Goal: Task Accomplishment & Management: Manage account settings

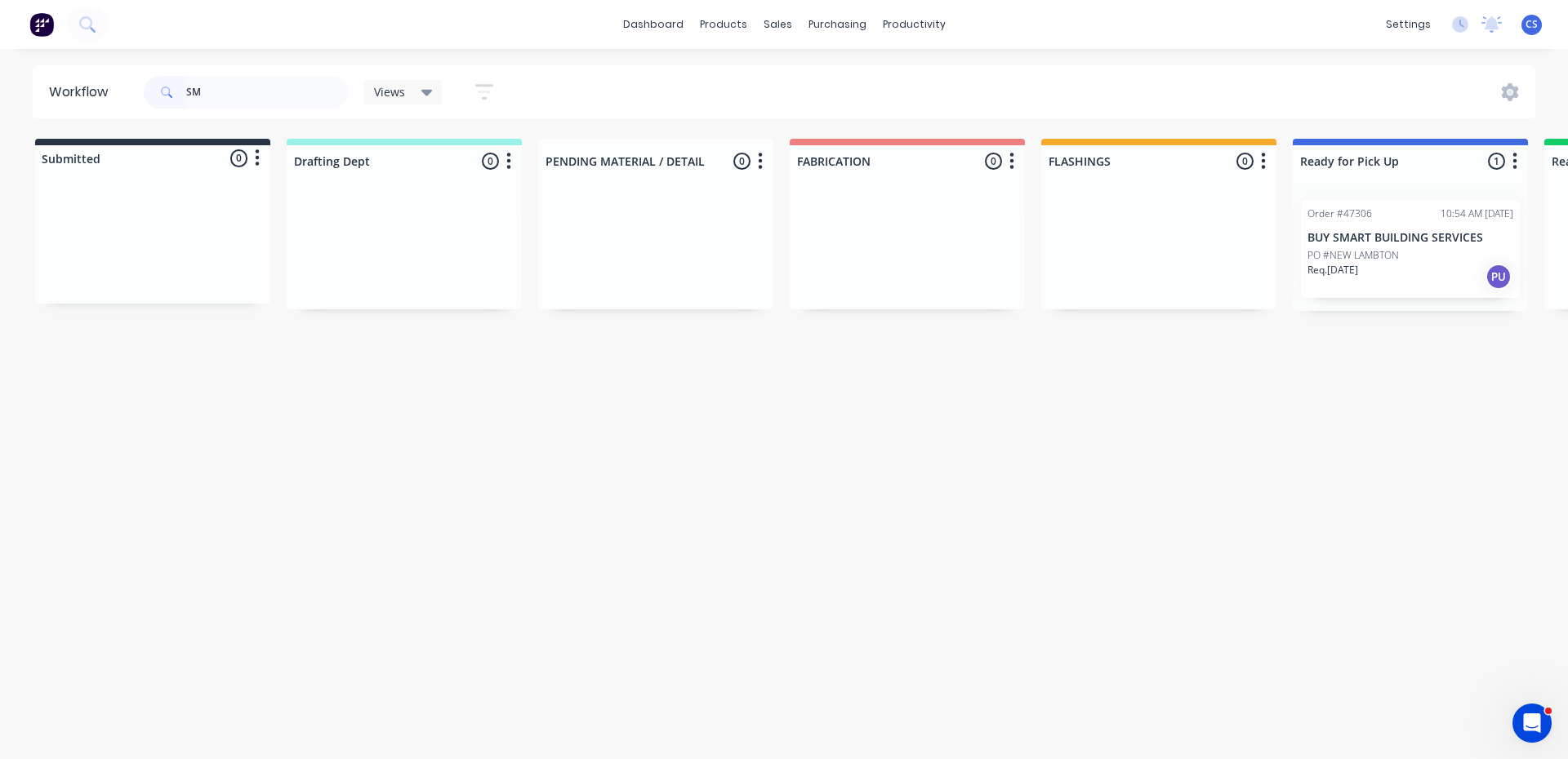
type input "S"
type input "east elev"
click at [1381, 271] on div "Req. [DATE] PU" at bounding box center [1410, 276] width 206 height 27
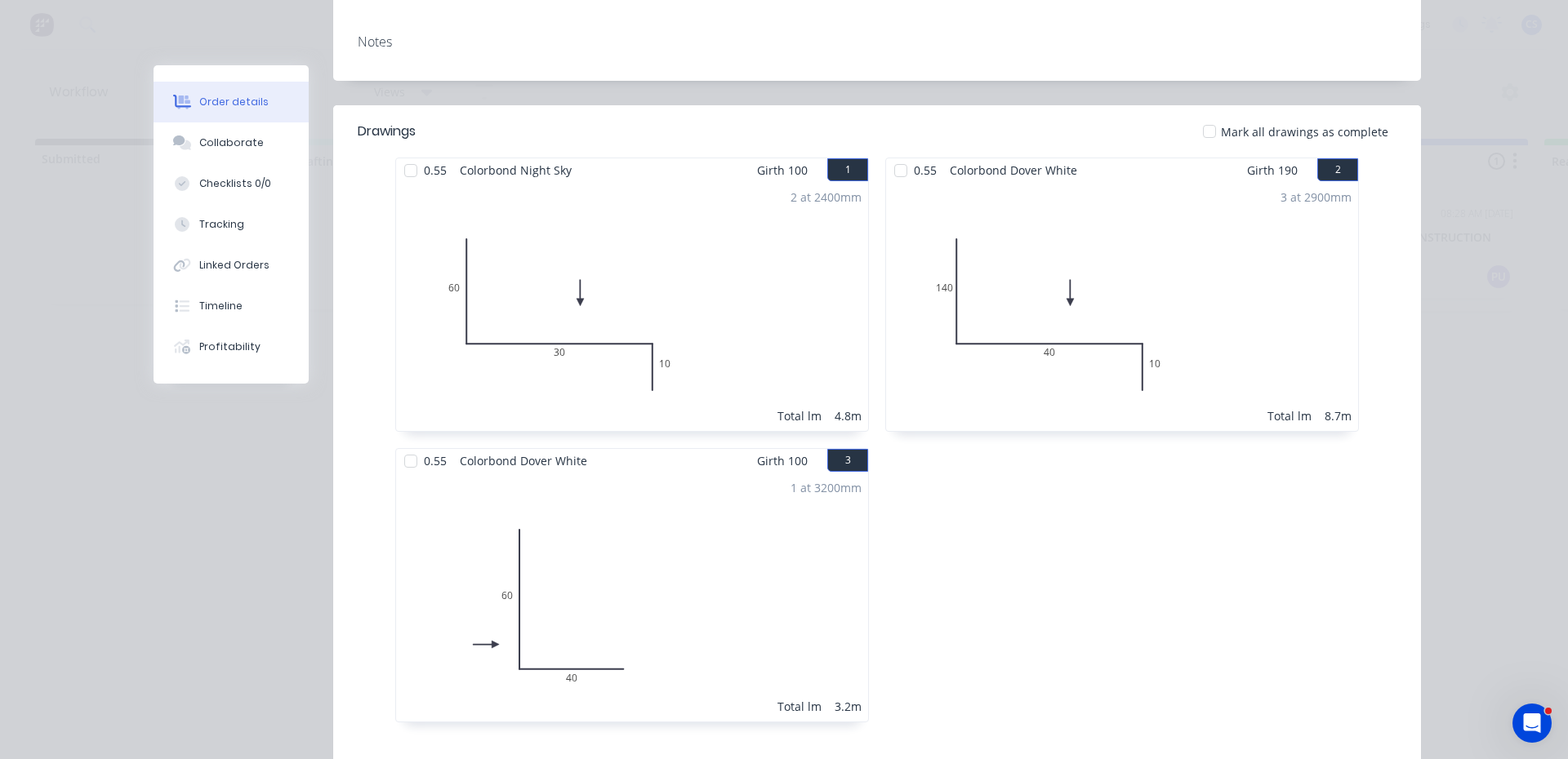
scroll to position [163, 0]
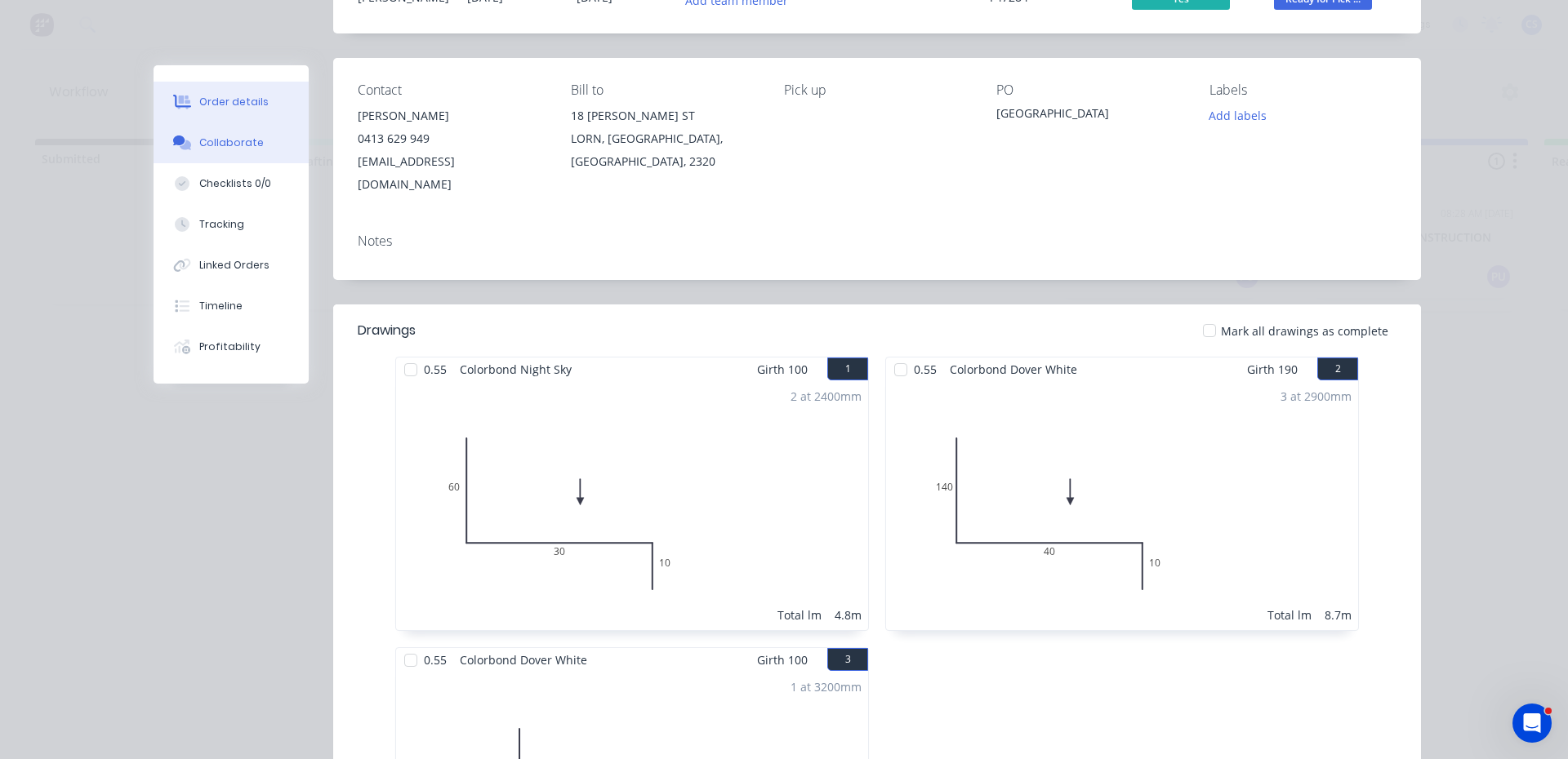
click at [232, 138] on div "Collaborate" at bounding box center [231, 143] width 65 height 15
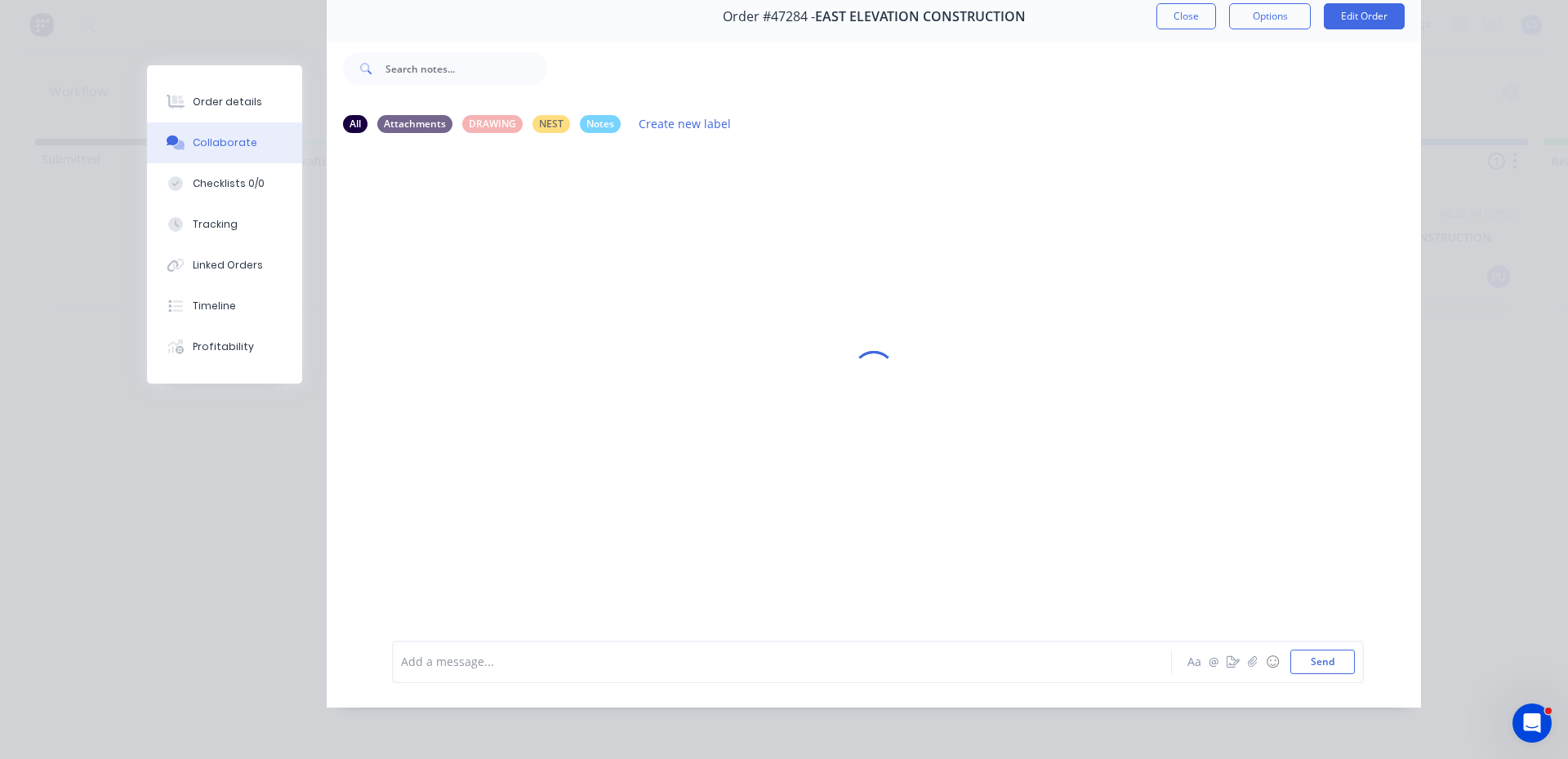
scroll to position [0, 0]
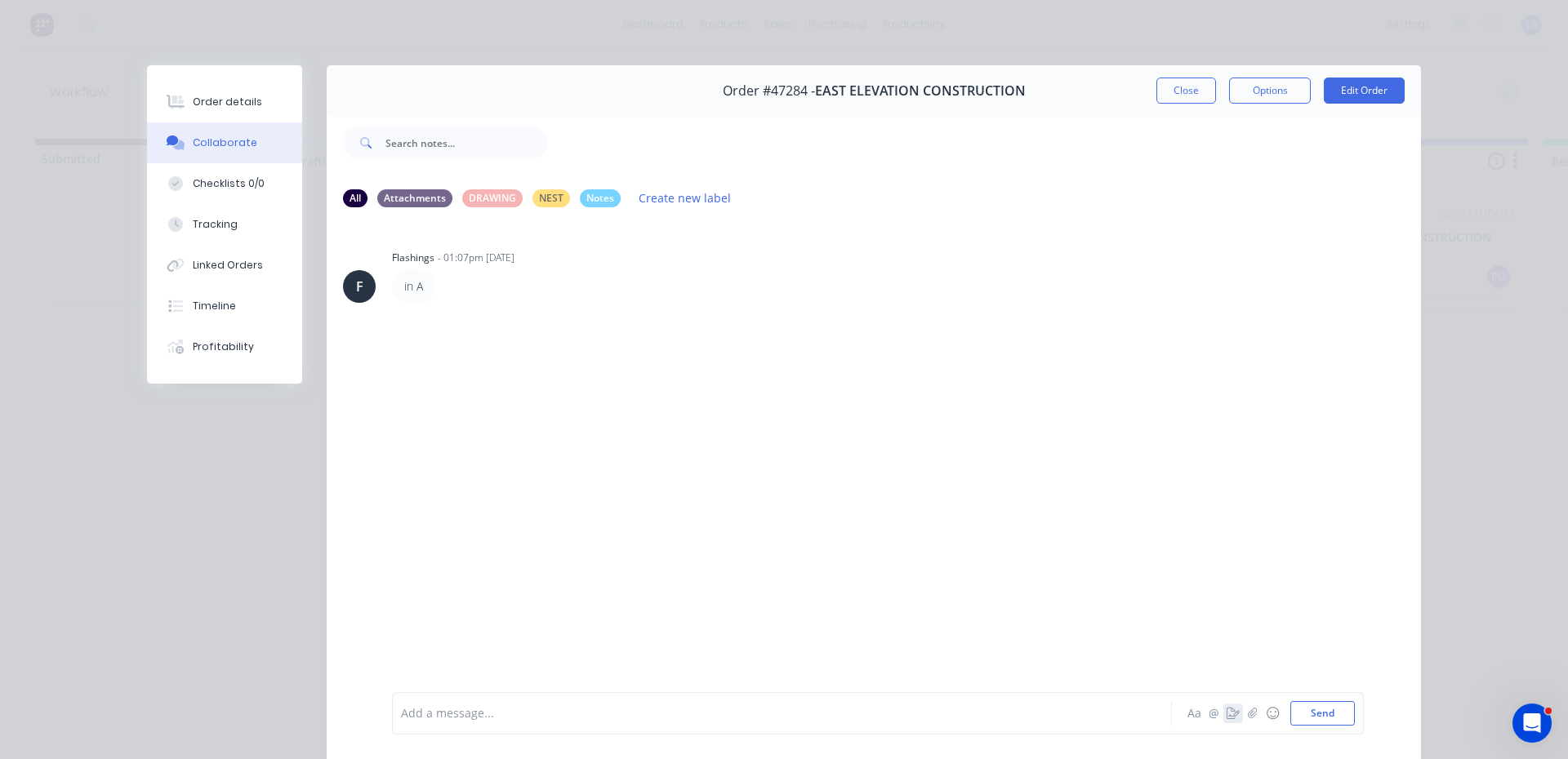
click at [1226, 711] on icon "button" at bounding box center [1232, 713] width 13 height 12
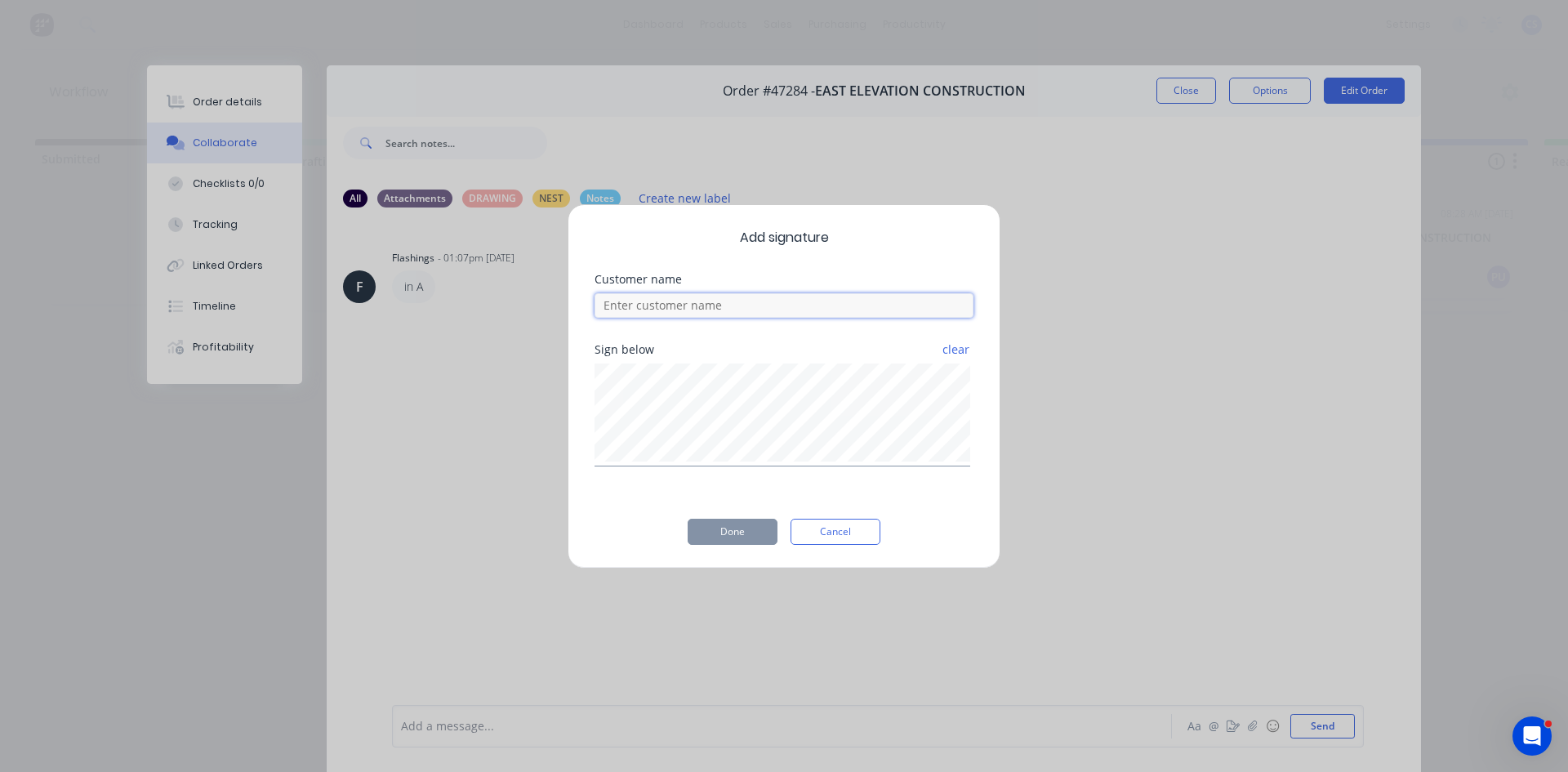
click at [622, 311] on input at bounding box center [784, 306] width 379 height 25
type input "Callum"
click at [725, 533] on button "Done" at bounding box center [732, 531] width 89 height 26
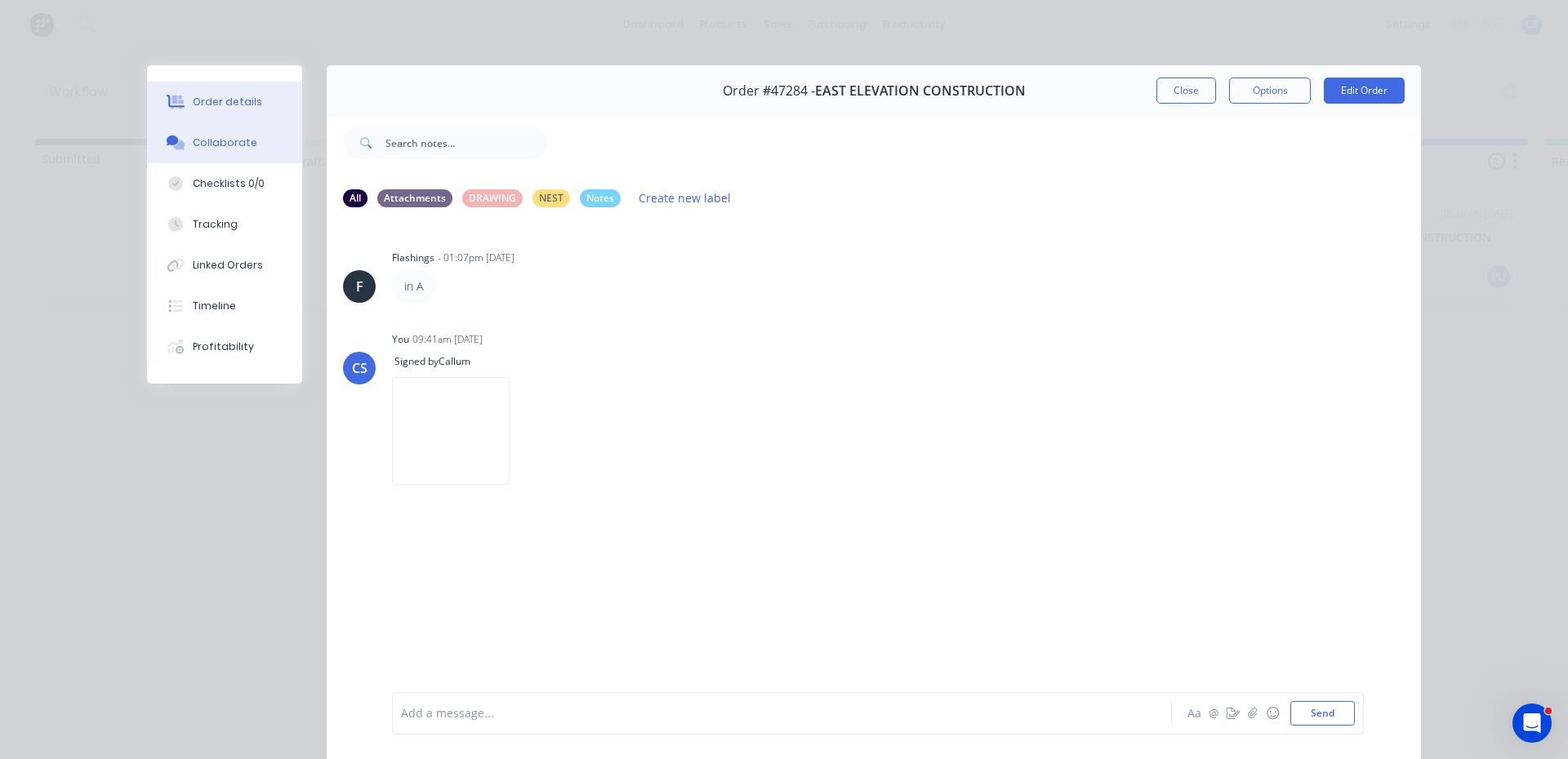
click at [225, 107] on div "Order details" at bounding box center [228, 102] width 69 height 15
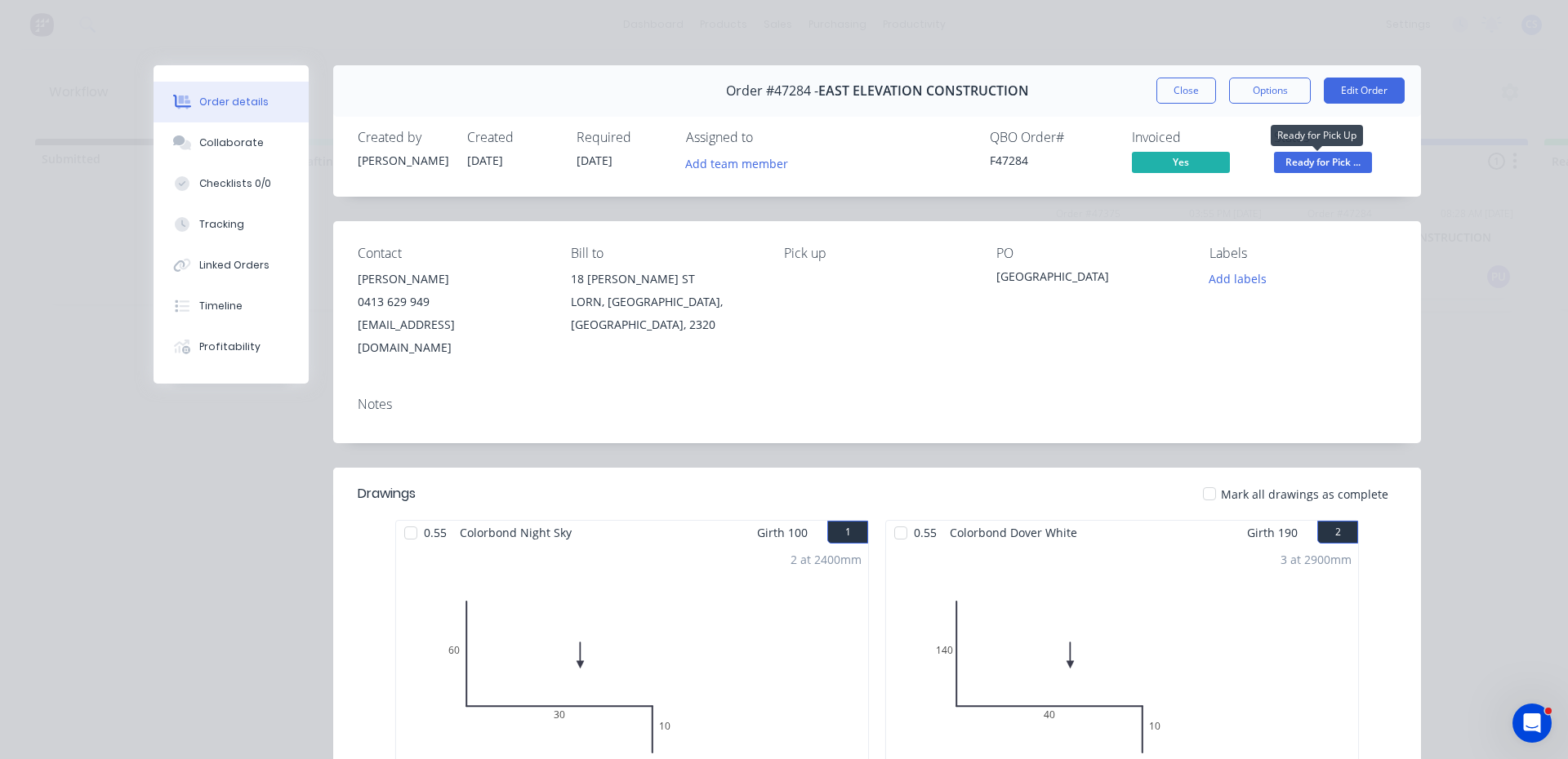
click at [1322, 168] on span "Ready for Pick ..." at bounding box center [1323, 161] width 98 height 20
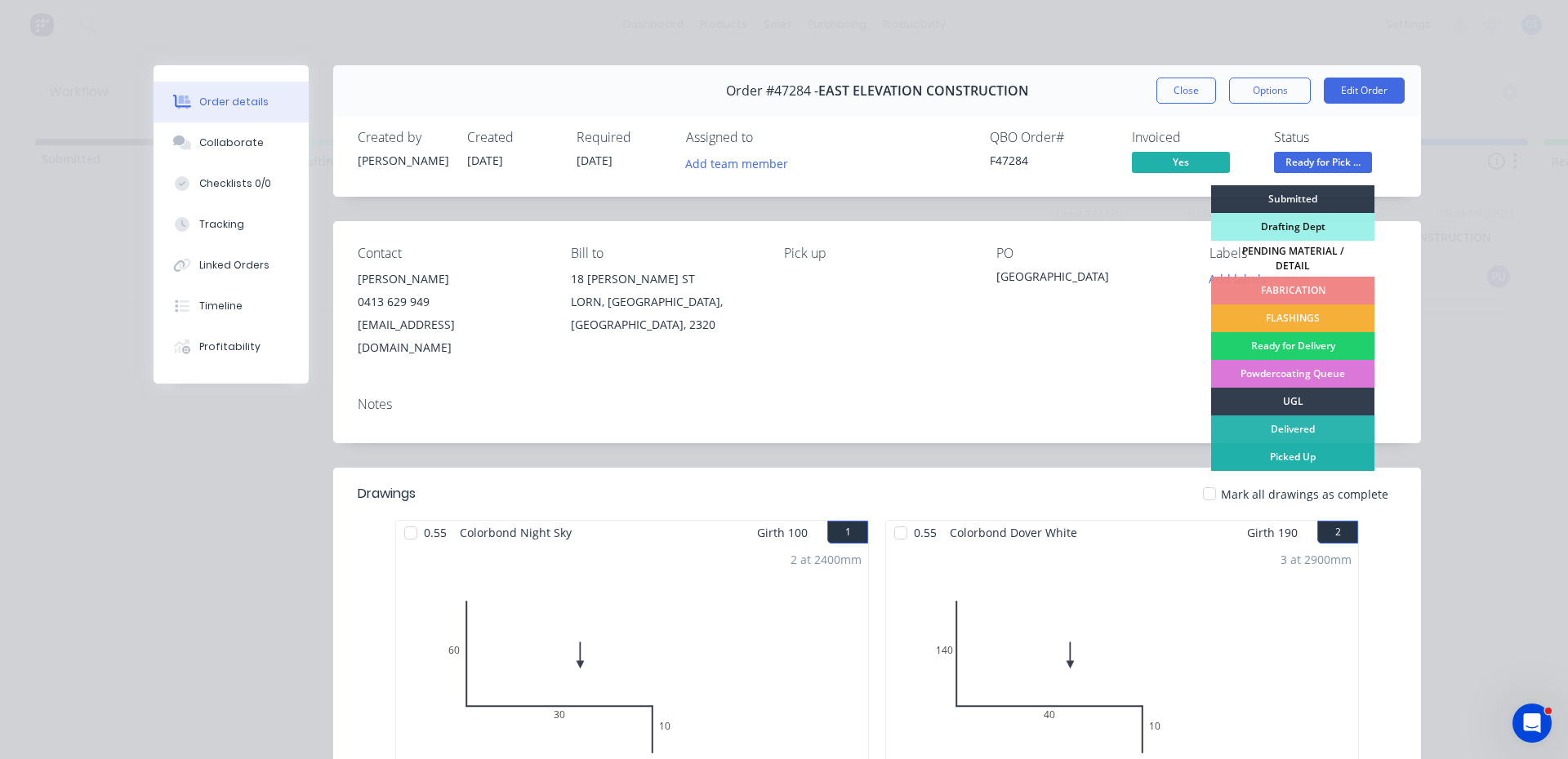
click at [1293, 452] on div "Picked Up" at bounding box center [1292, 456] width 163 height 27
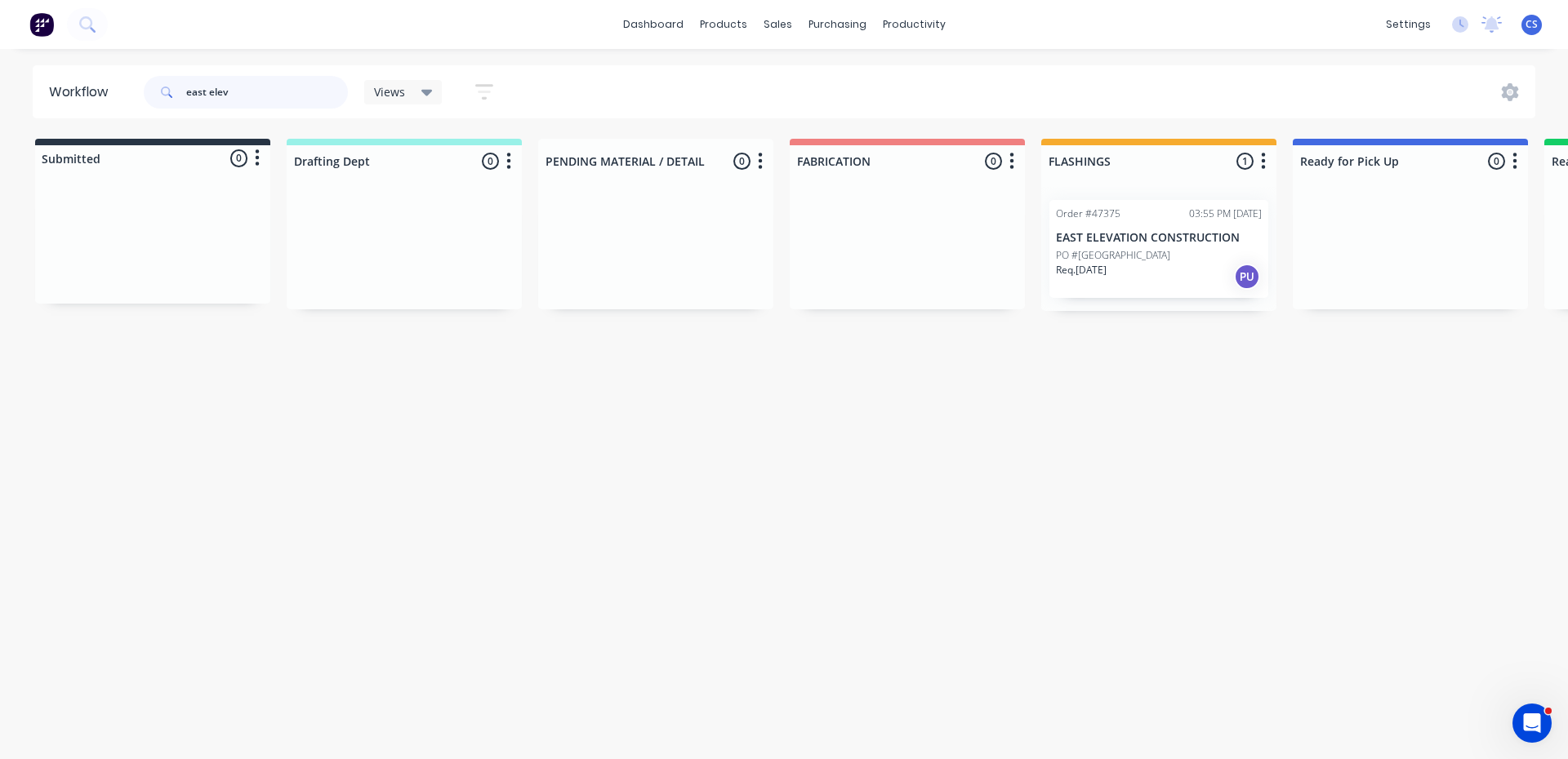
drag, startPoint x: 233, startPoint y: 92, endPoint x: 165, endPoint y: 79, distance: 69.2
click at [165, 79] on div "east elev" at bounding box center [245, 92] width 204 height 33
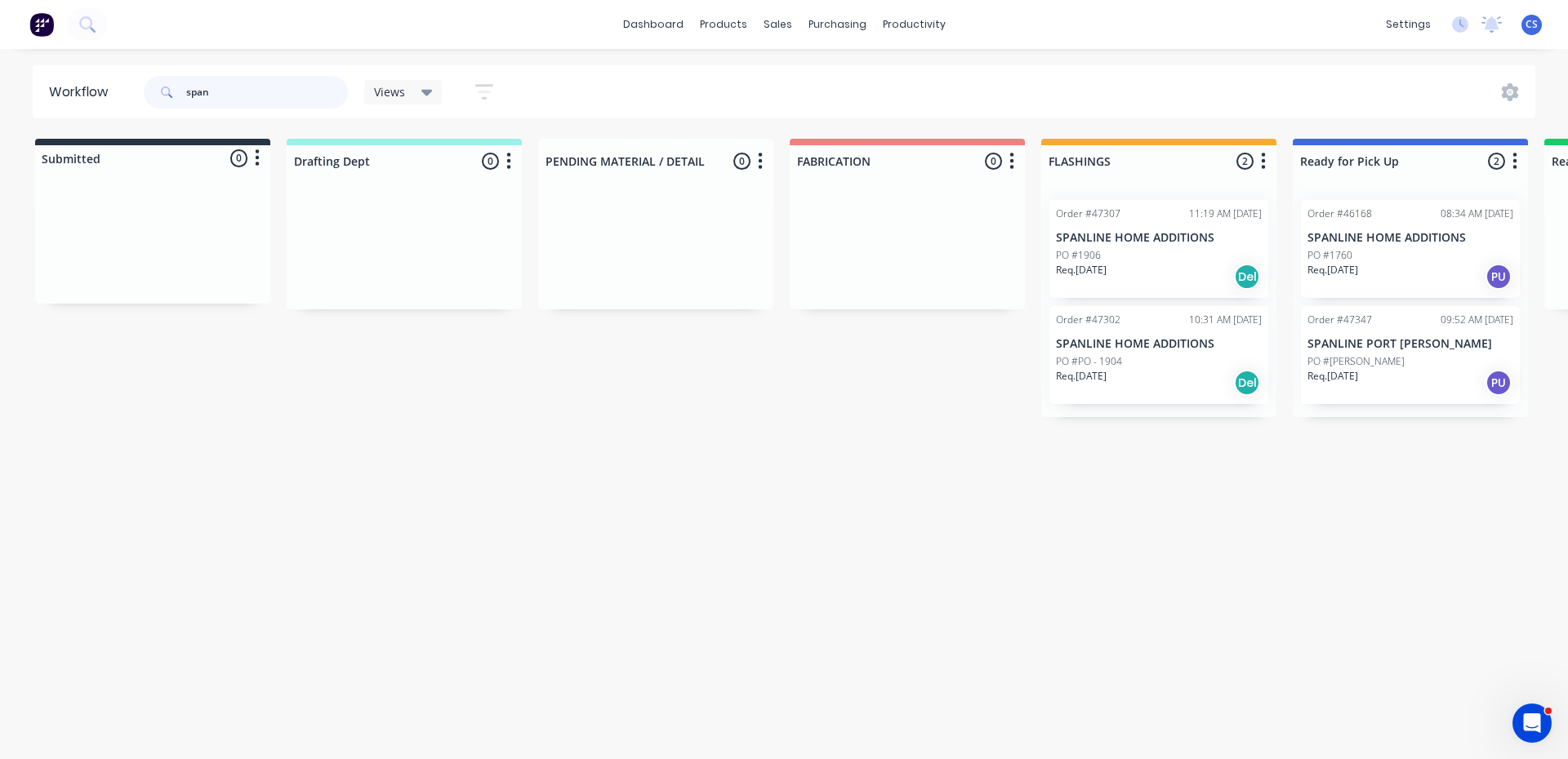
type input "span"
click at [1391, 331] on div "Order #47347 09:52 AM [DATE] SPANLINE PORT [PERSON_NAME] PO #[PERSON_NAME] Req.…" at bounding box center [1409, 355] width 219 height 98
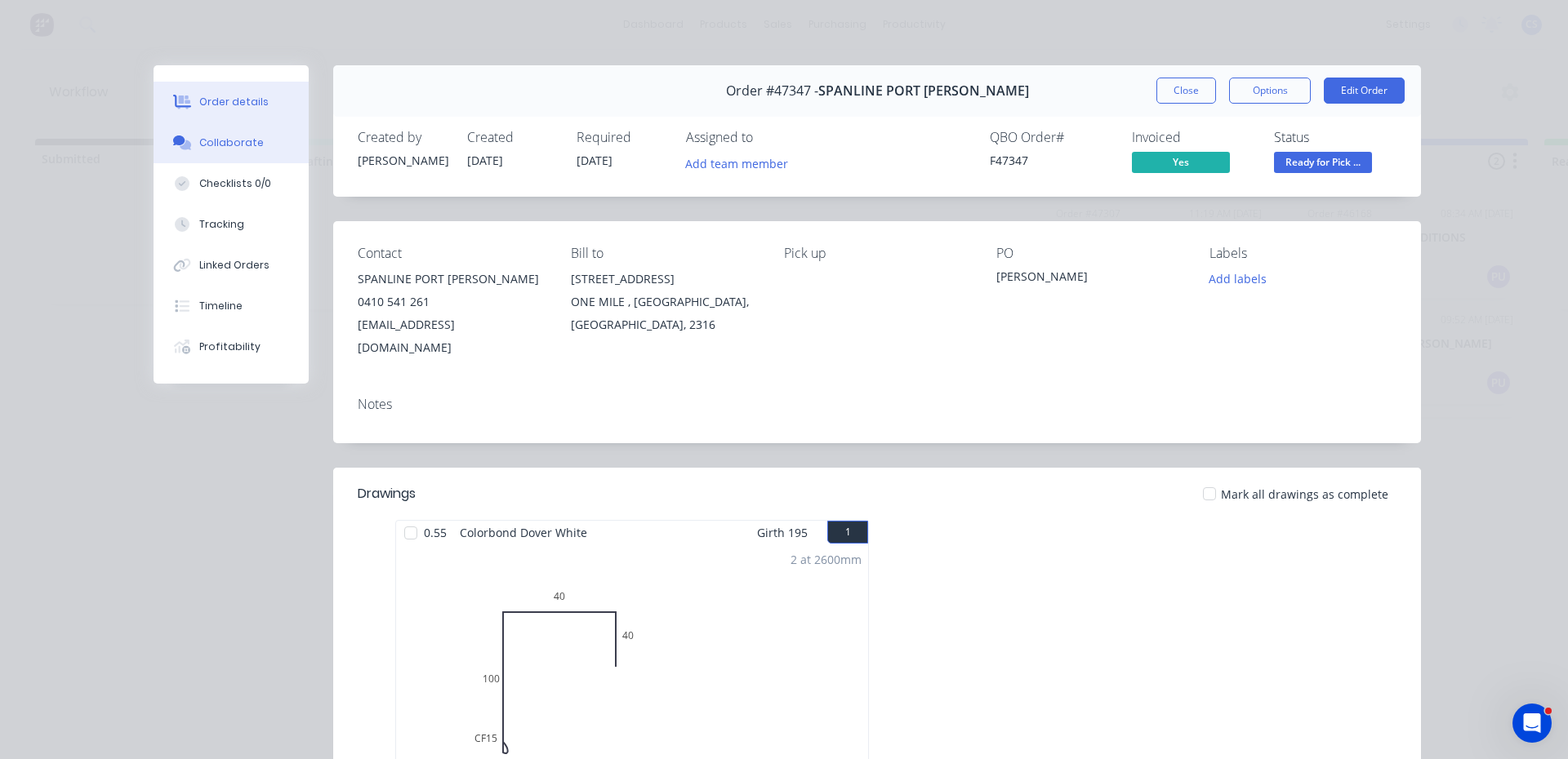
click at [232, 144] on div "Collaborate" at bounding box center [231, 143] width 65 height 15
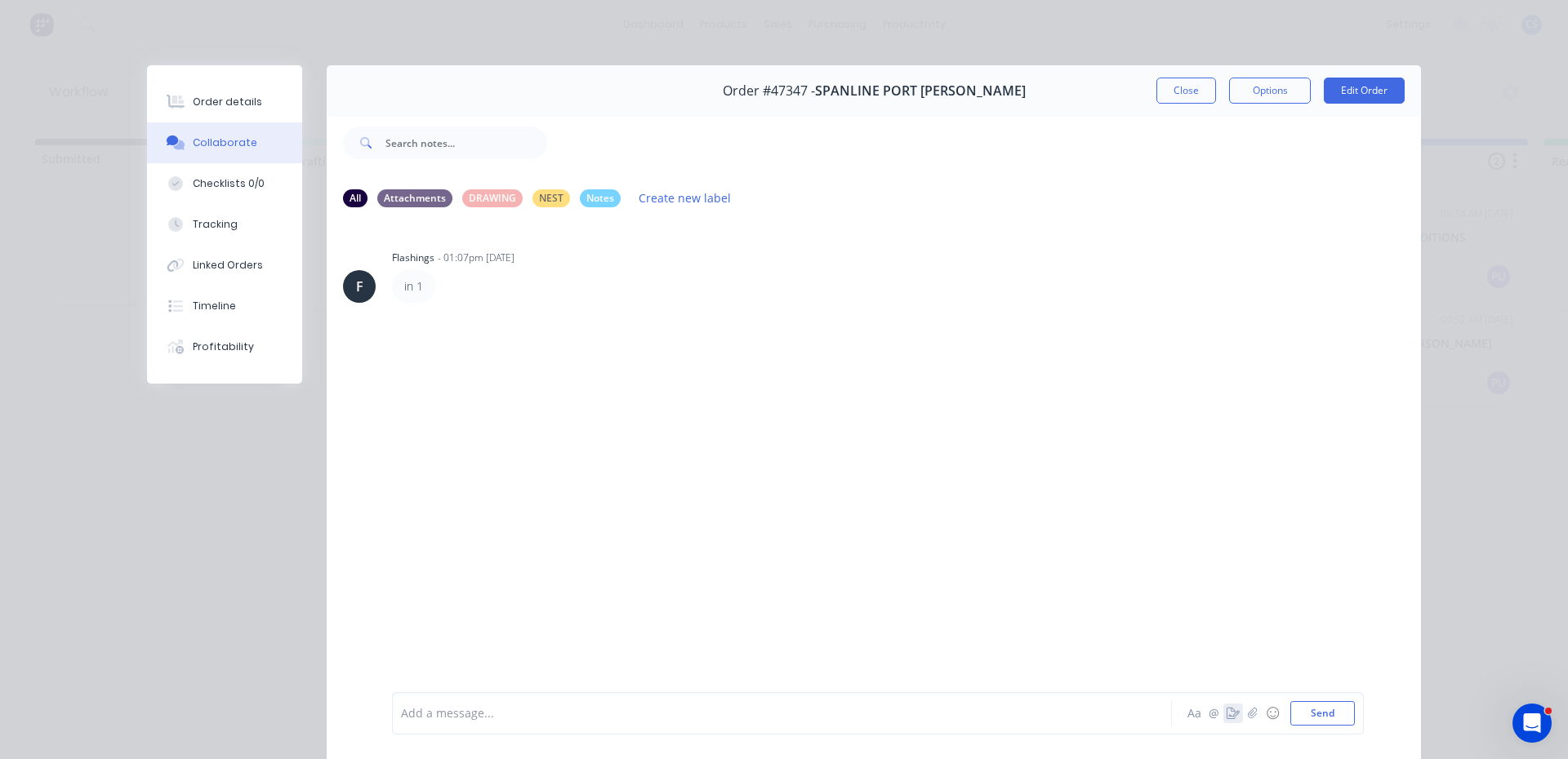
click at [1226, 713] on icon "button" at bounding box center [1232, 713] width 13 height 12
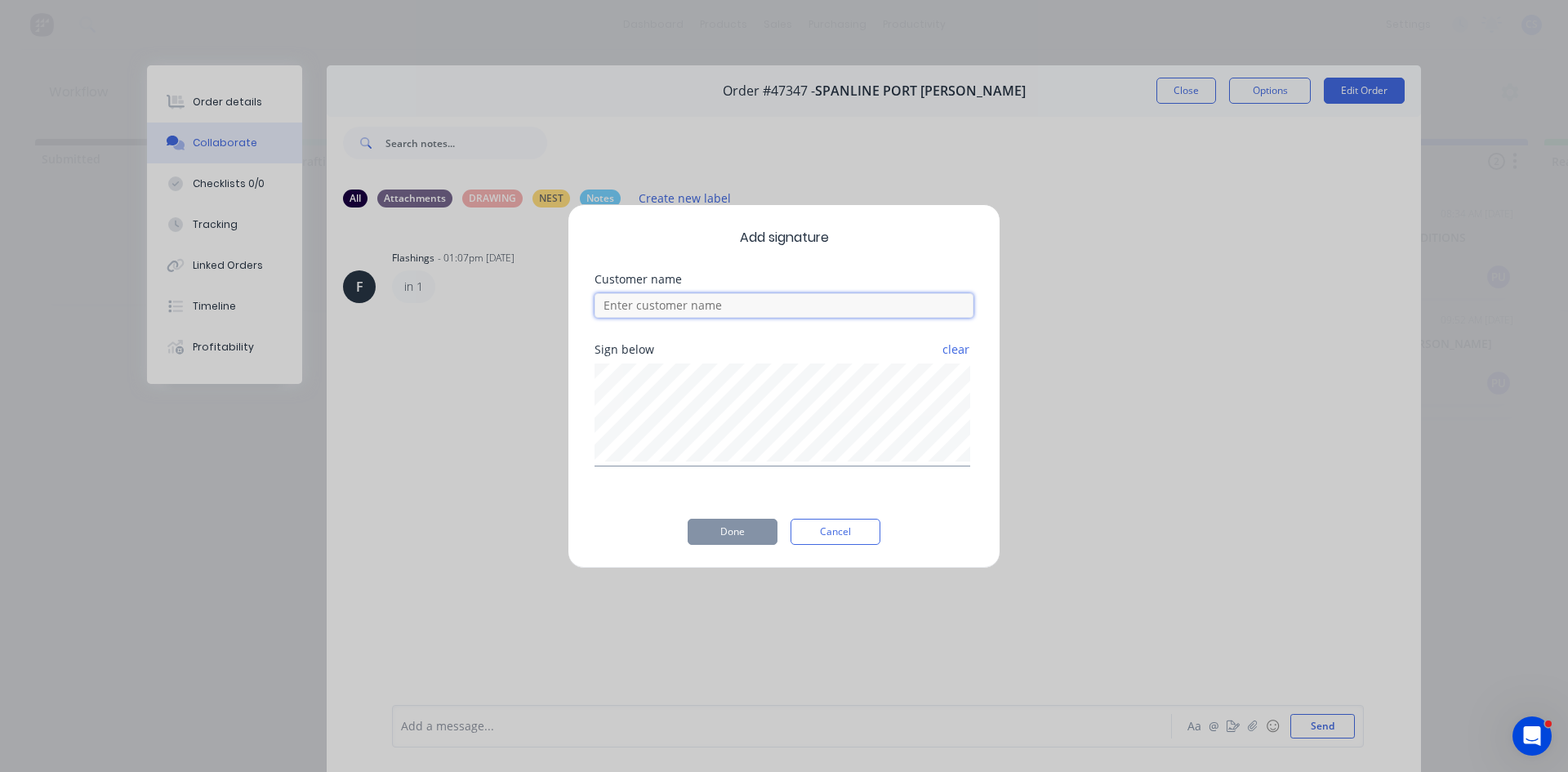
click at [620, 301] on input at bounding box center [784, 306] width 379 height 25
type input "[PERSON_NAME]"
click at [738, 526] on button "Done" at bounding box center [732, 531] width 89 height 26
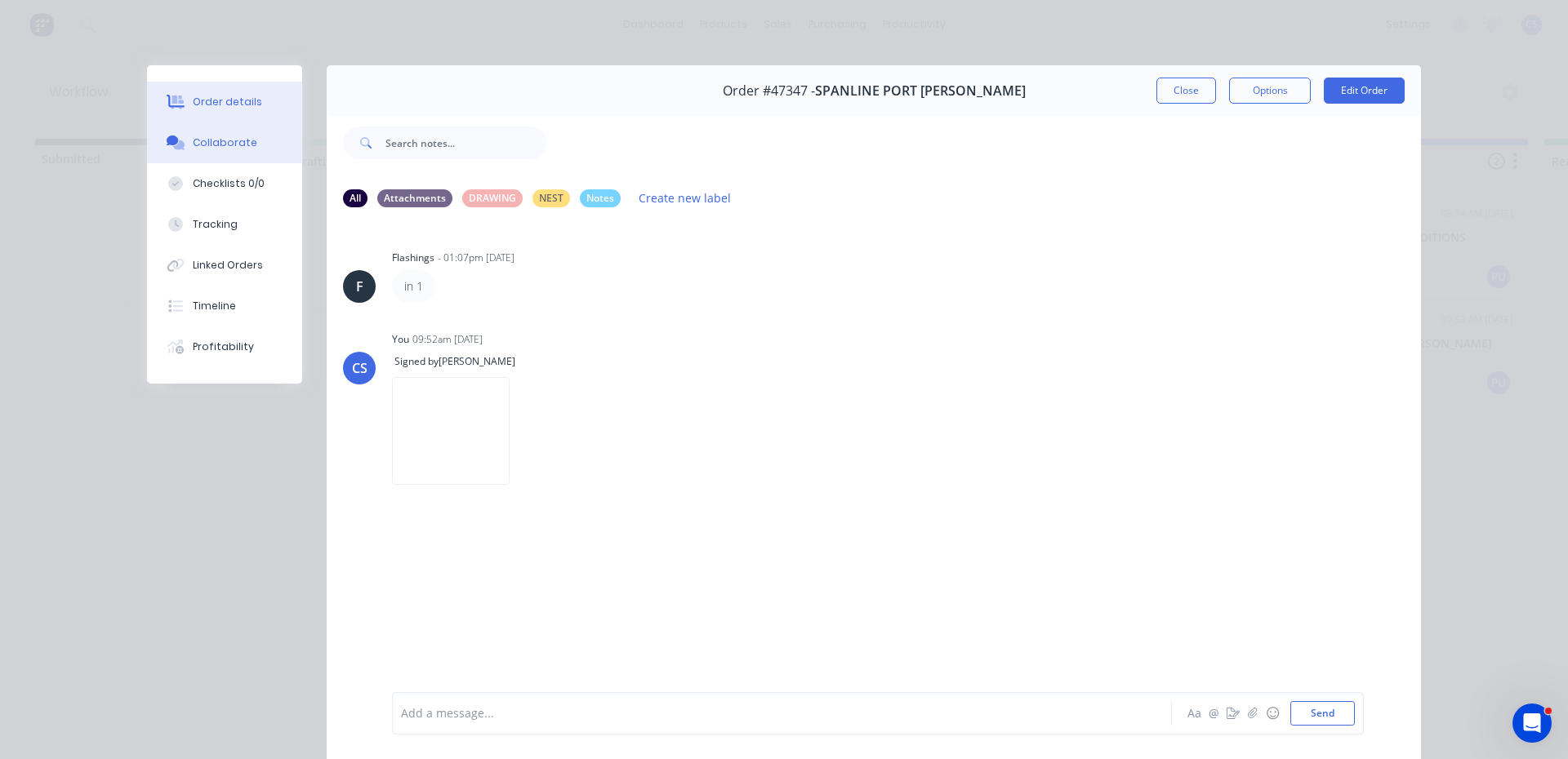
click at [245, 105] on div "Order details" at bounding box center [228, 102] width 69 height 15
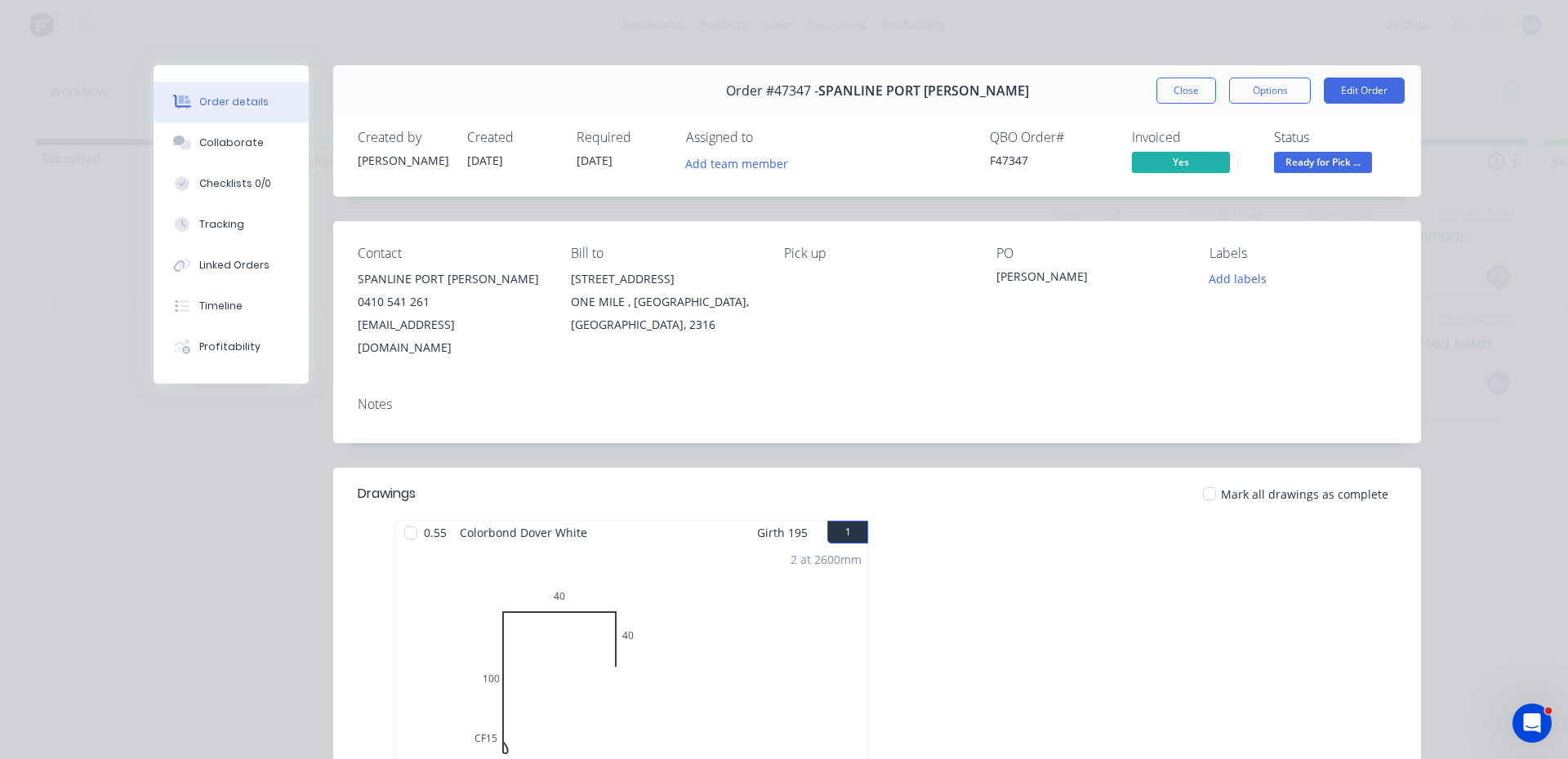
drag, startPoint x: 1300, startPoint y: 160, endPoint x: 1298, endPoint y: 182, distance: 22.1
click at [1300, 159] on span "Ready for Pick ..." at bounding box center [1323, 161] width 98 height 20
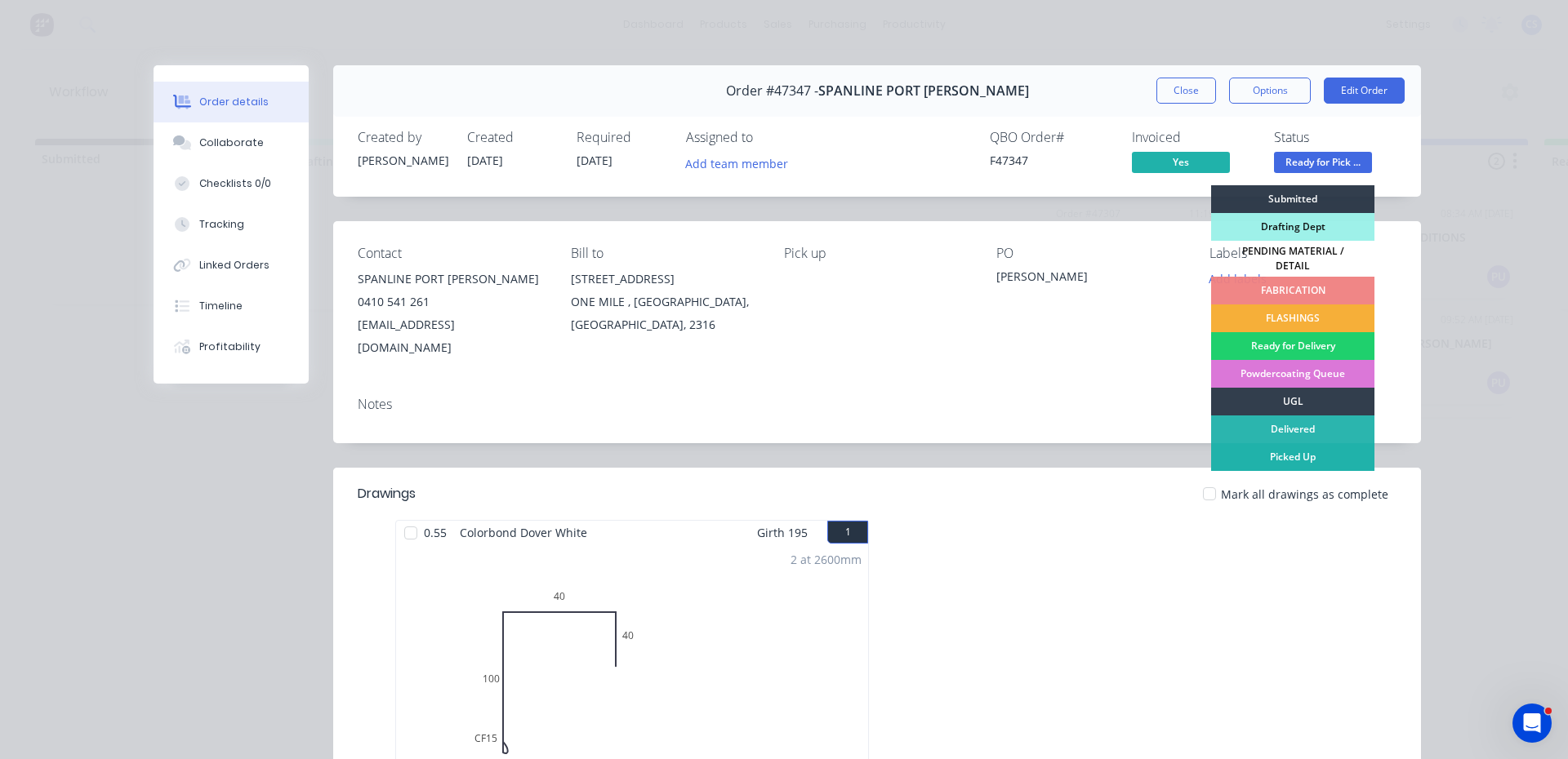
click at [1300, 450] on div "Picked Up" at bounding box center [1292, 456] width 163 height 27
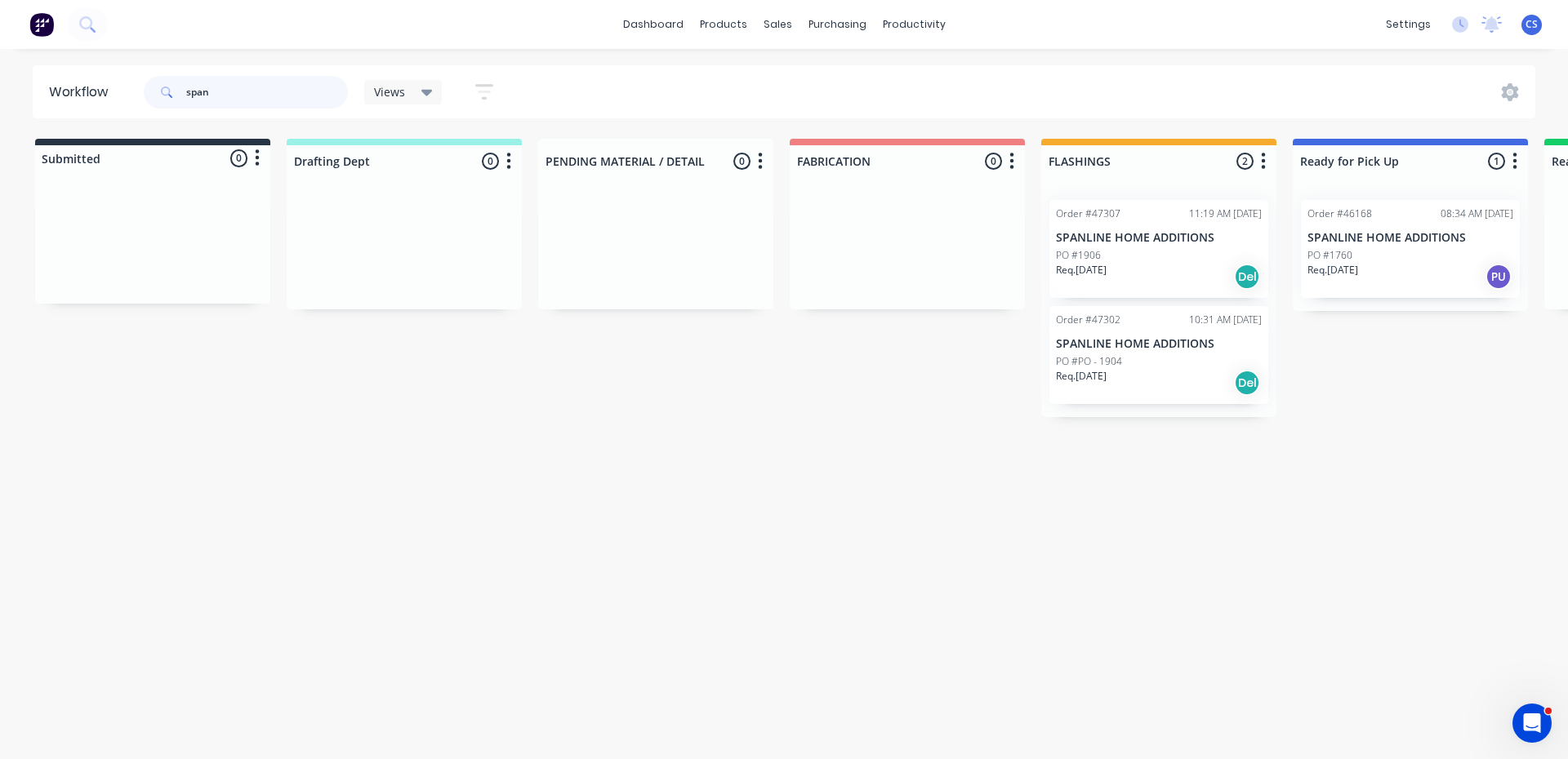
drag, startPoint x: 236, startPoint y: 91, endPoint x: 172, endPoint y: 94, distance: 64.1
click at [172, 94] on div "span" at bounding box center [245, 92] width 204 height 33
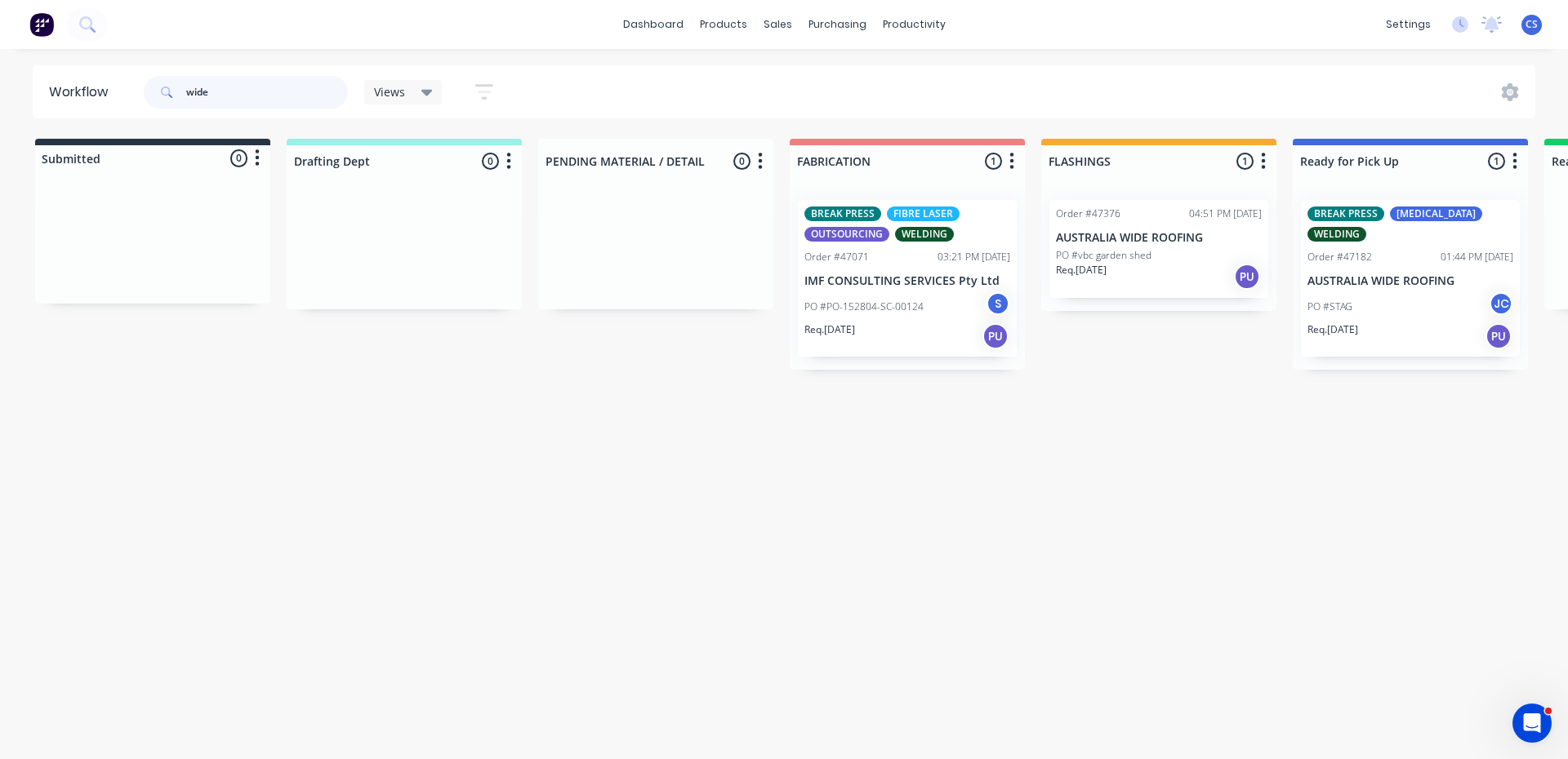
type input "wide"
click at [1384, 322] on div "Req. [DATE] PU" at bounding box center [1410, 336] width 206 height 27
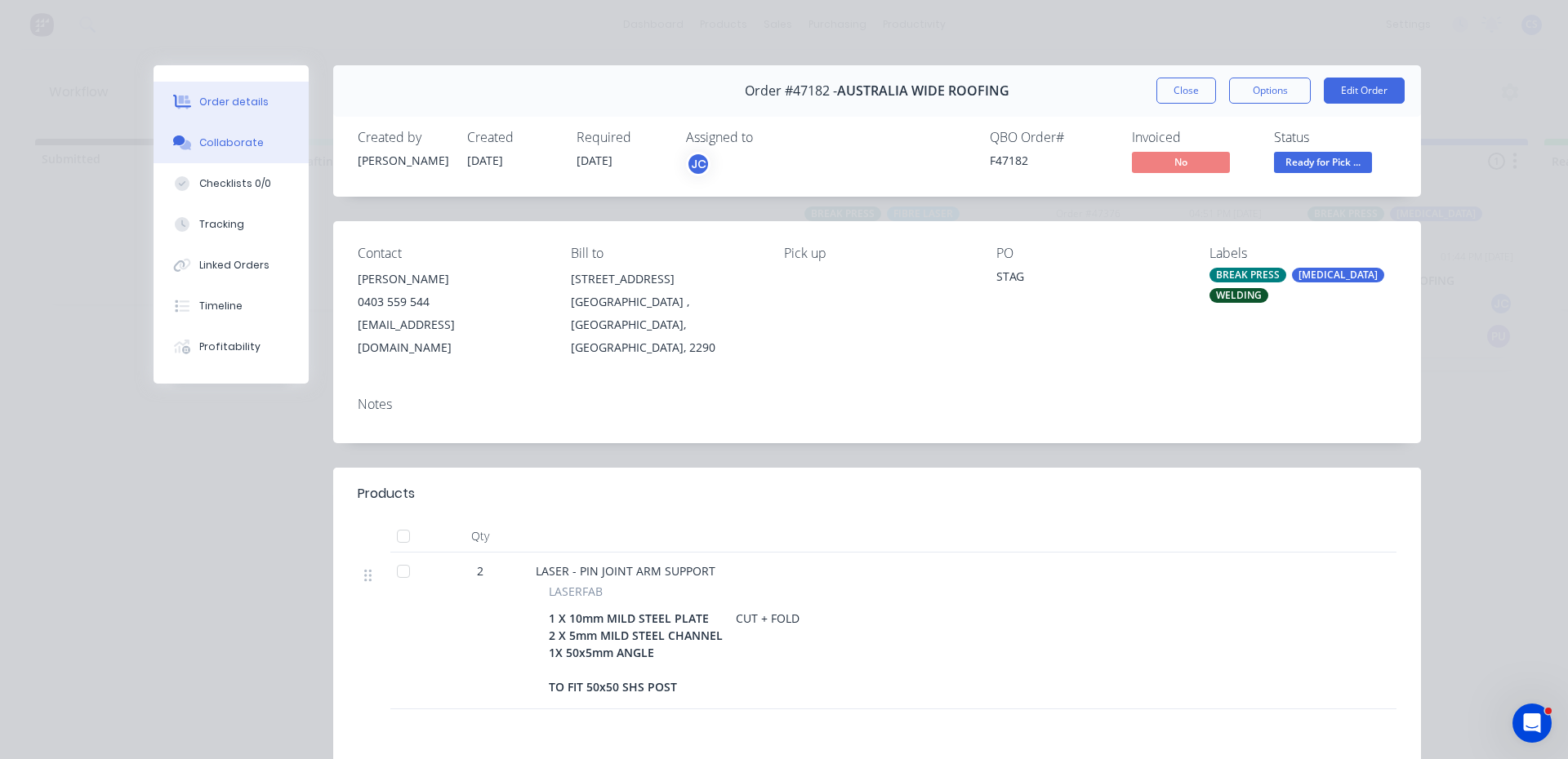
click at [201, 150] on div "Collaborate" at bounding box center [231, 143] width 65 height 15
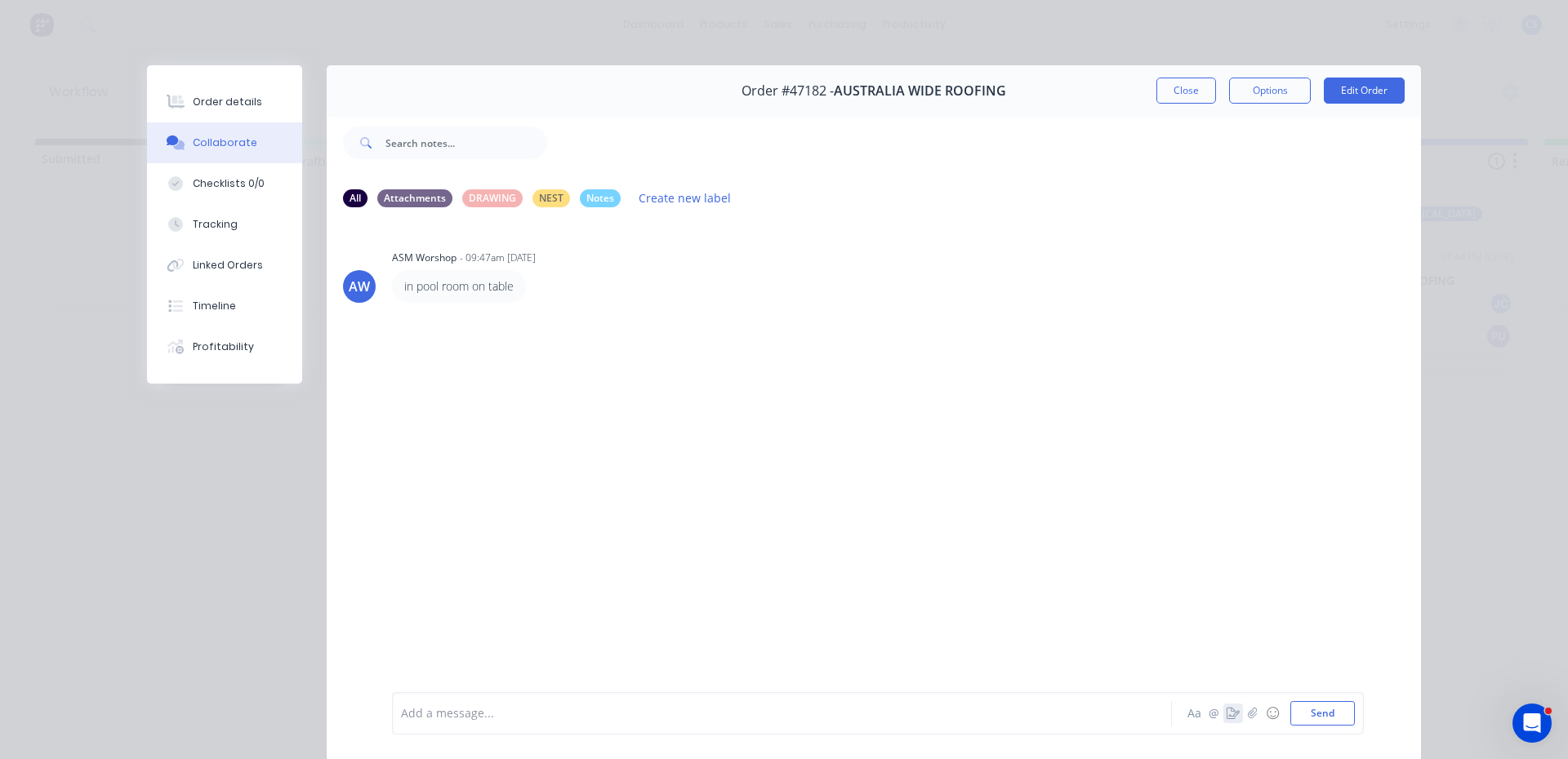
click at [1226, 713] on icon "button" at bounding box center [1232, 713] width 13 height 12
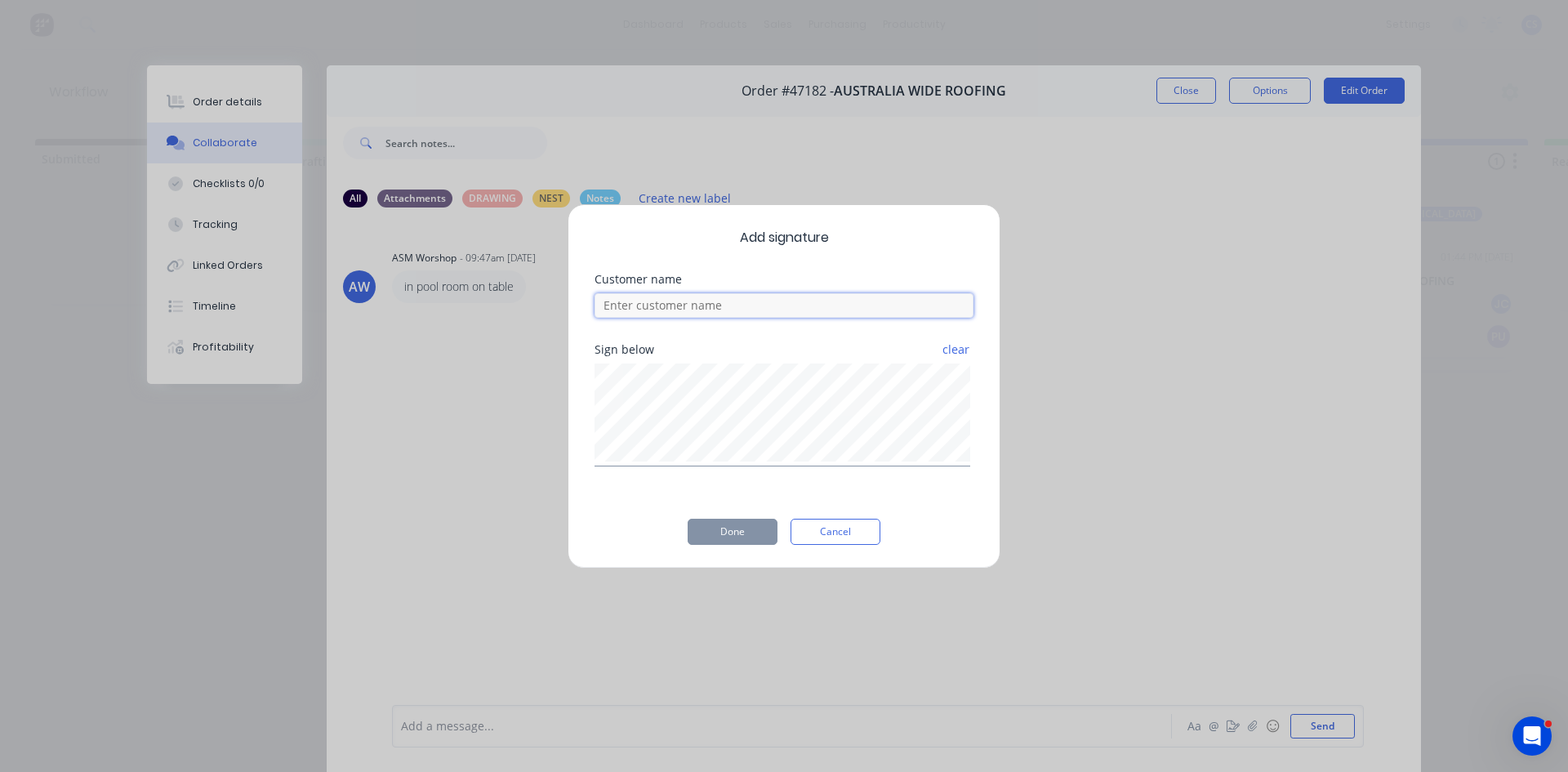
click at [665, 300] on input at bounding box center [784, 306] width 379 height 25
type input "rob"
click at [749, 534] on button "Done" at bounding box center [732, 531] width 89 height 26
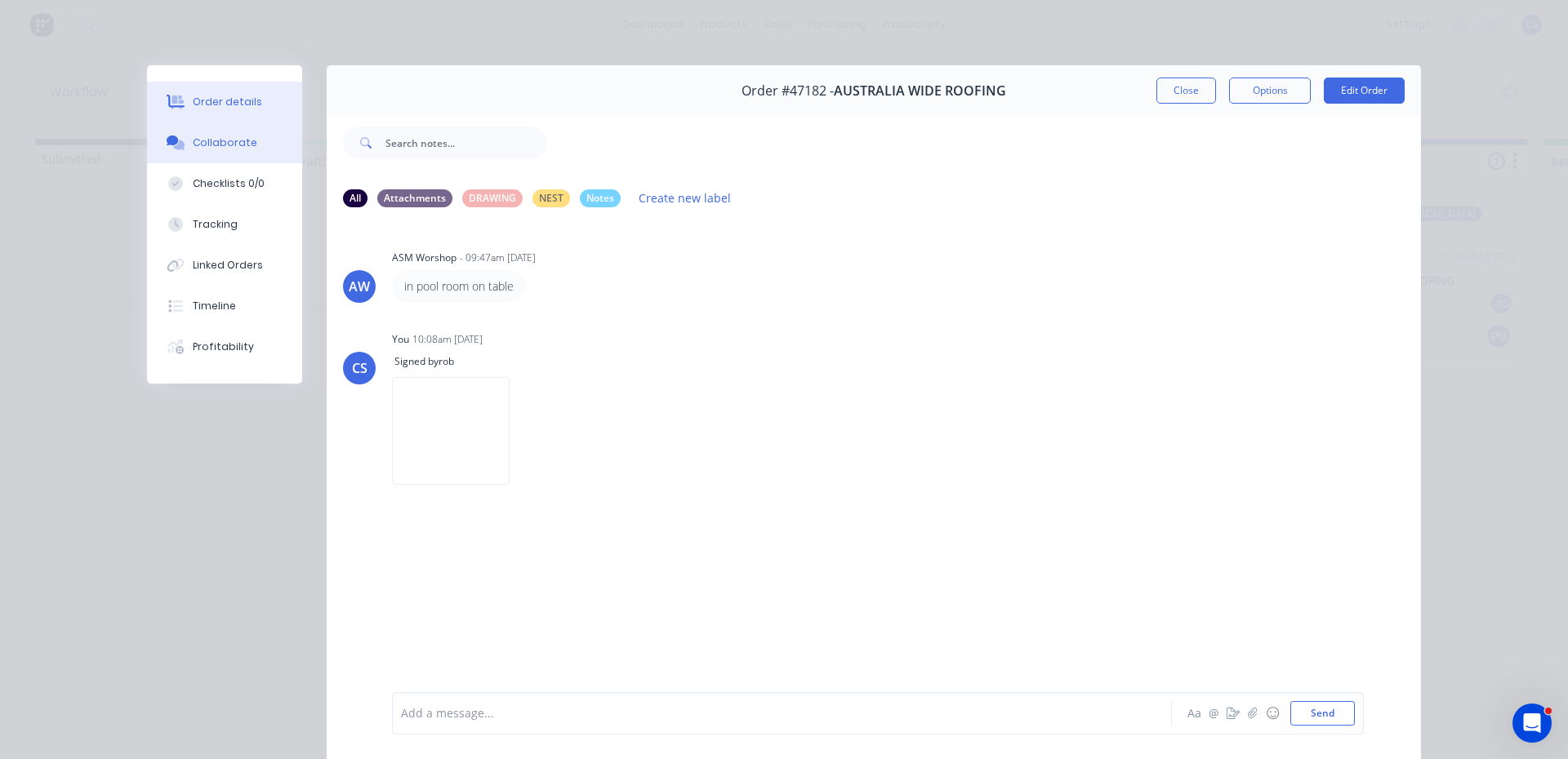
click at [230, 100] on div "Order details" at bounding box center [228, 102] width 69 height 15
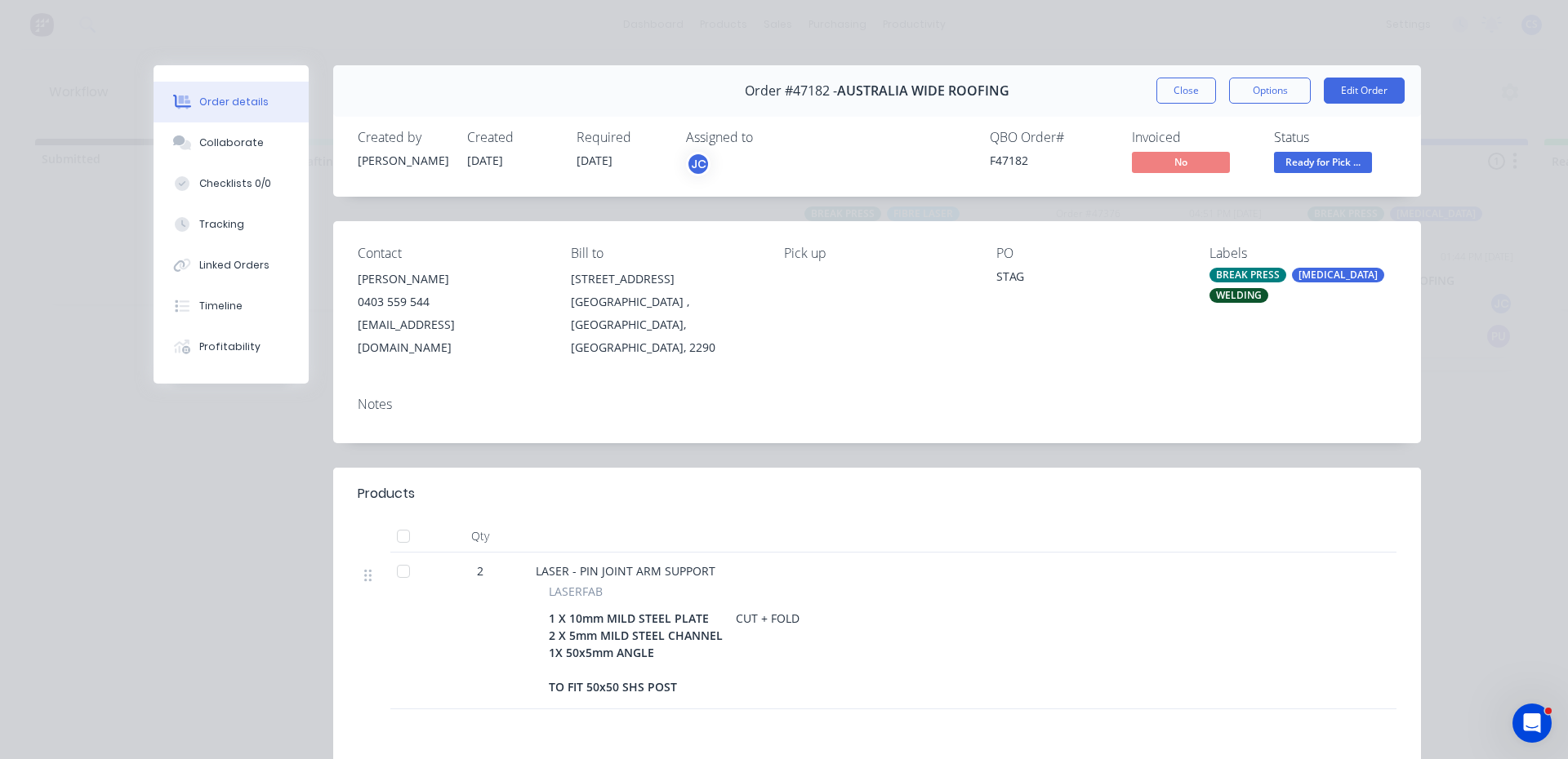
click at [1340, 156] on span "Ready for Pick ..." at bounding box center [1323, 161] width 98 height 20
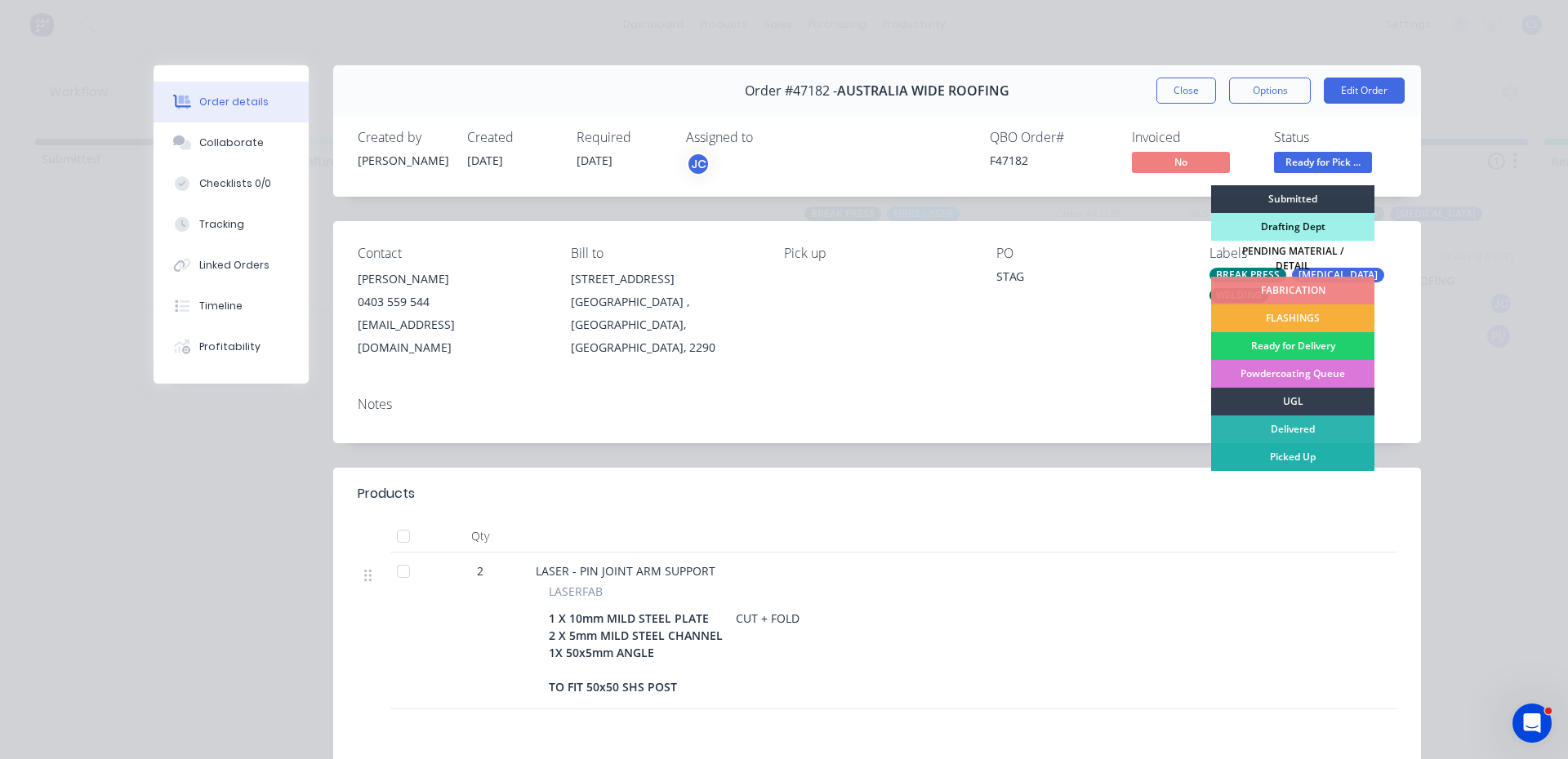
click at [1292, 453] on div "Picked Up" at bounding box center [1292, 456] width 163 height 27
